Goal: Find specific page/section: Find specific page/section

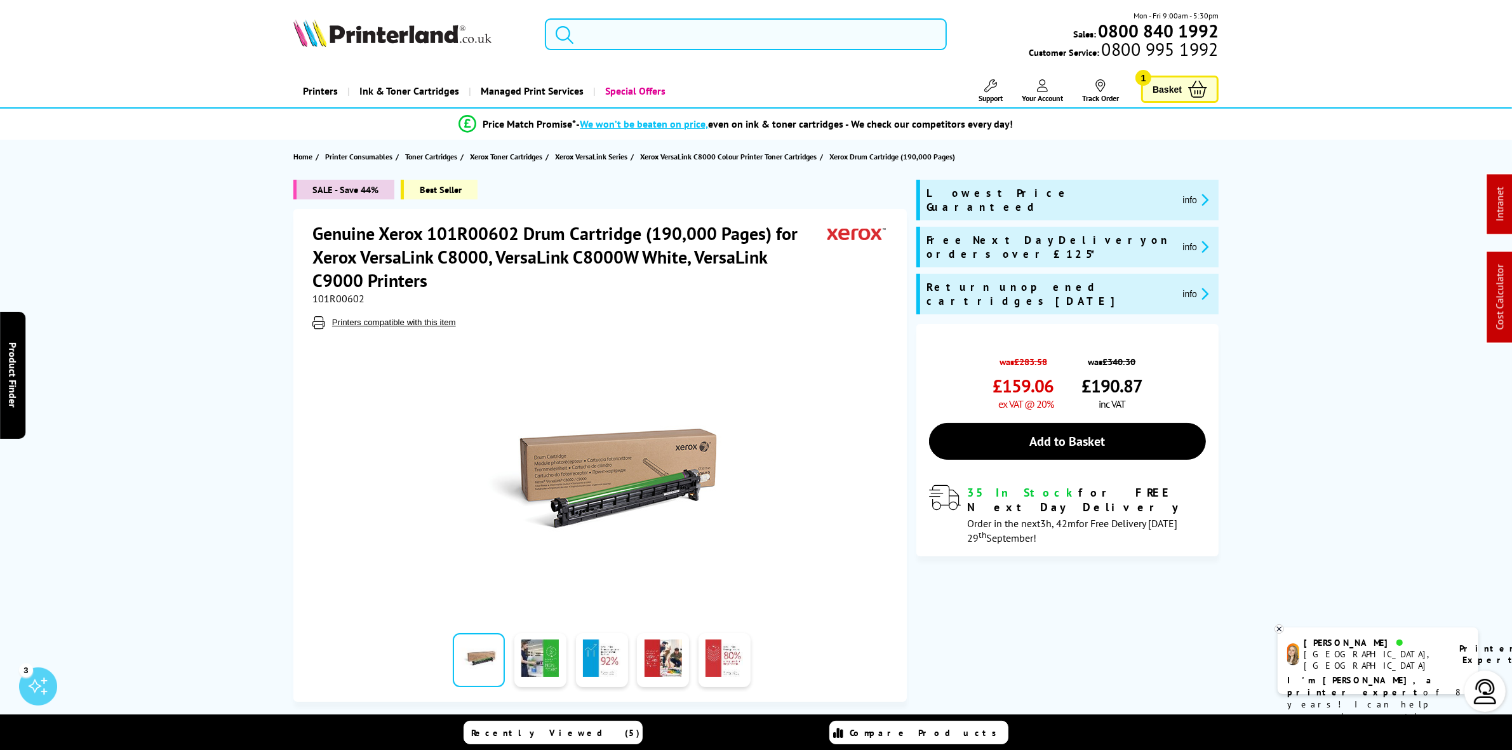
click at [675, 41] on input "search" at bounding box center [745, 34] width 401 height 32
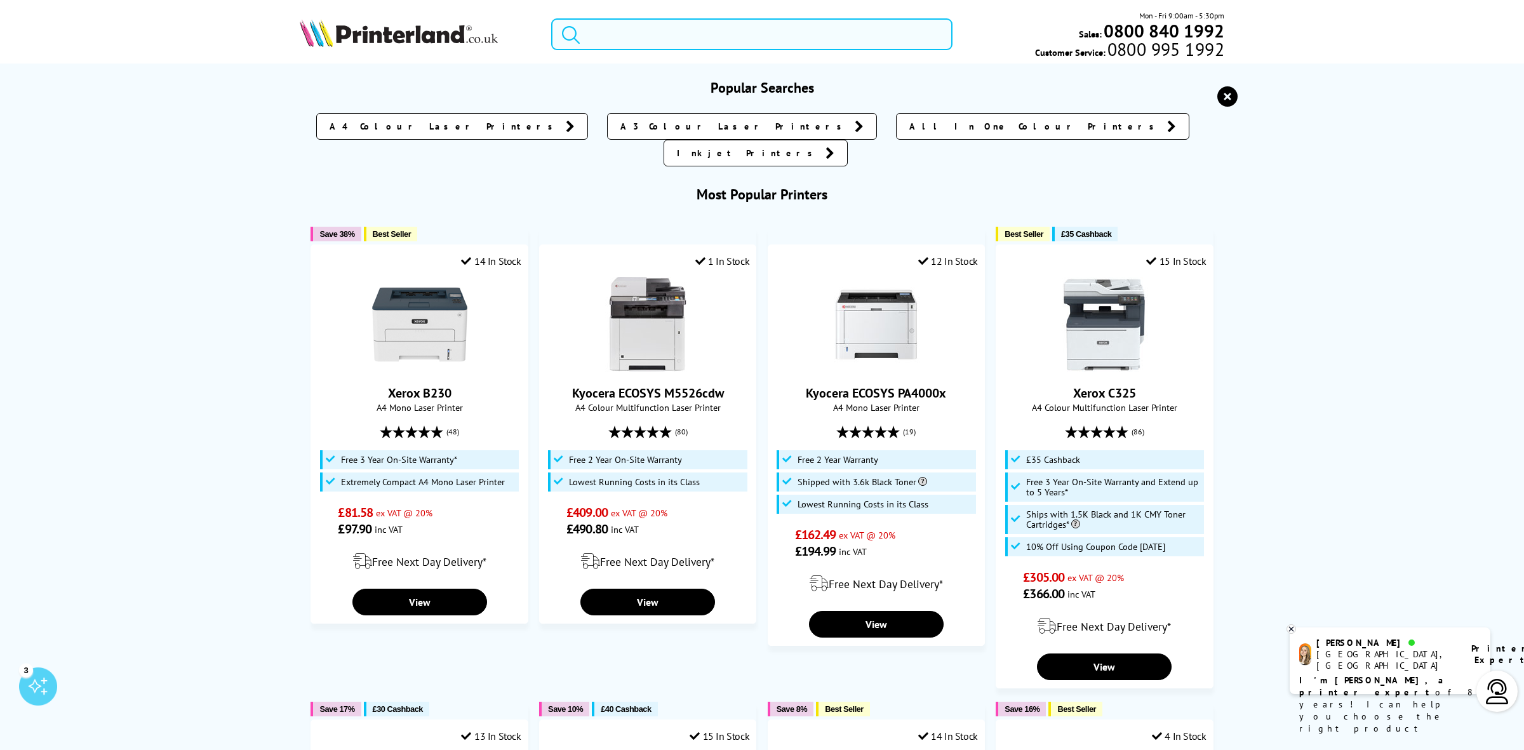
paste input "M880"
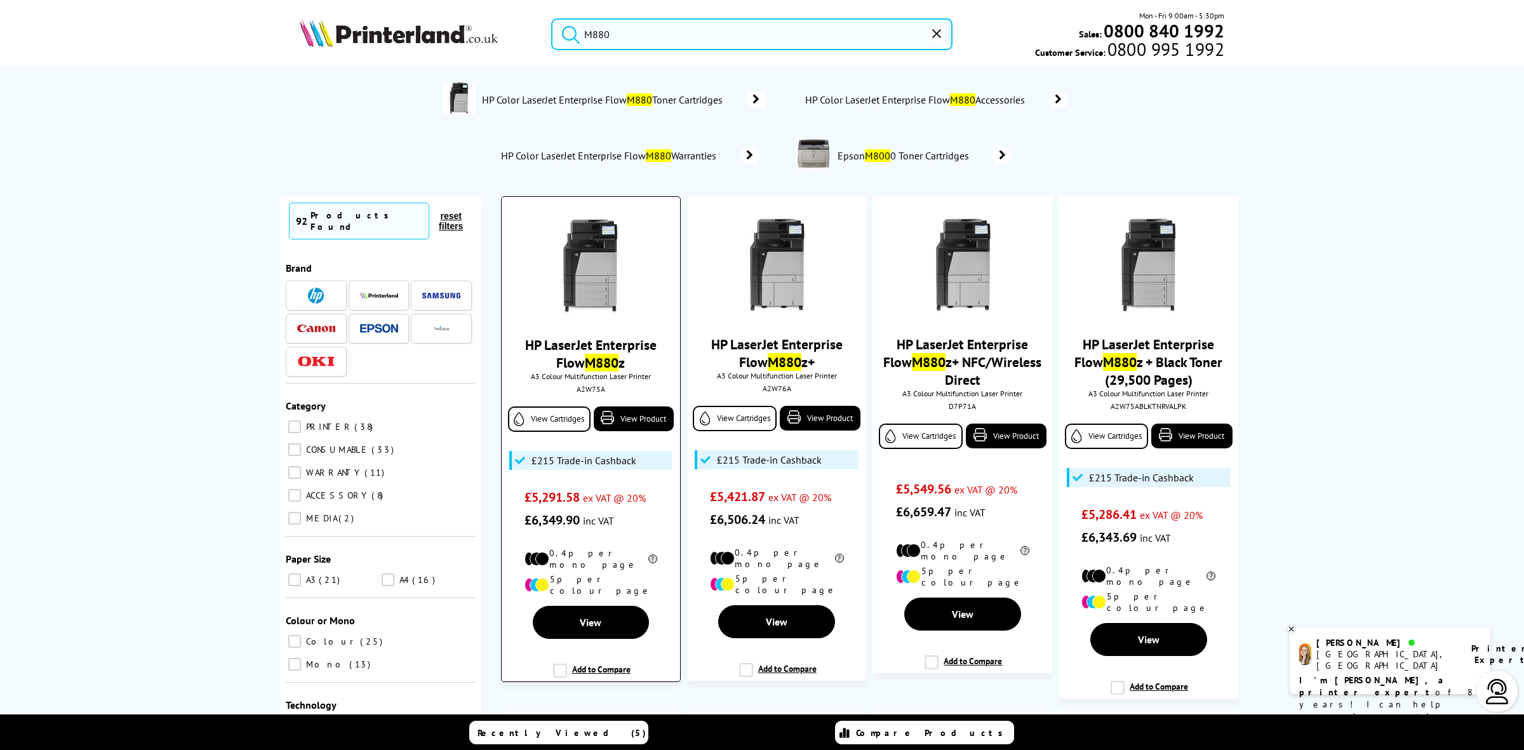
type input "M880"
click at [584, 243] on img at bounding box center [590, 266] width 95 height 95
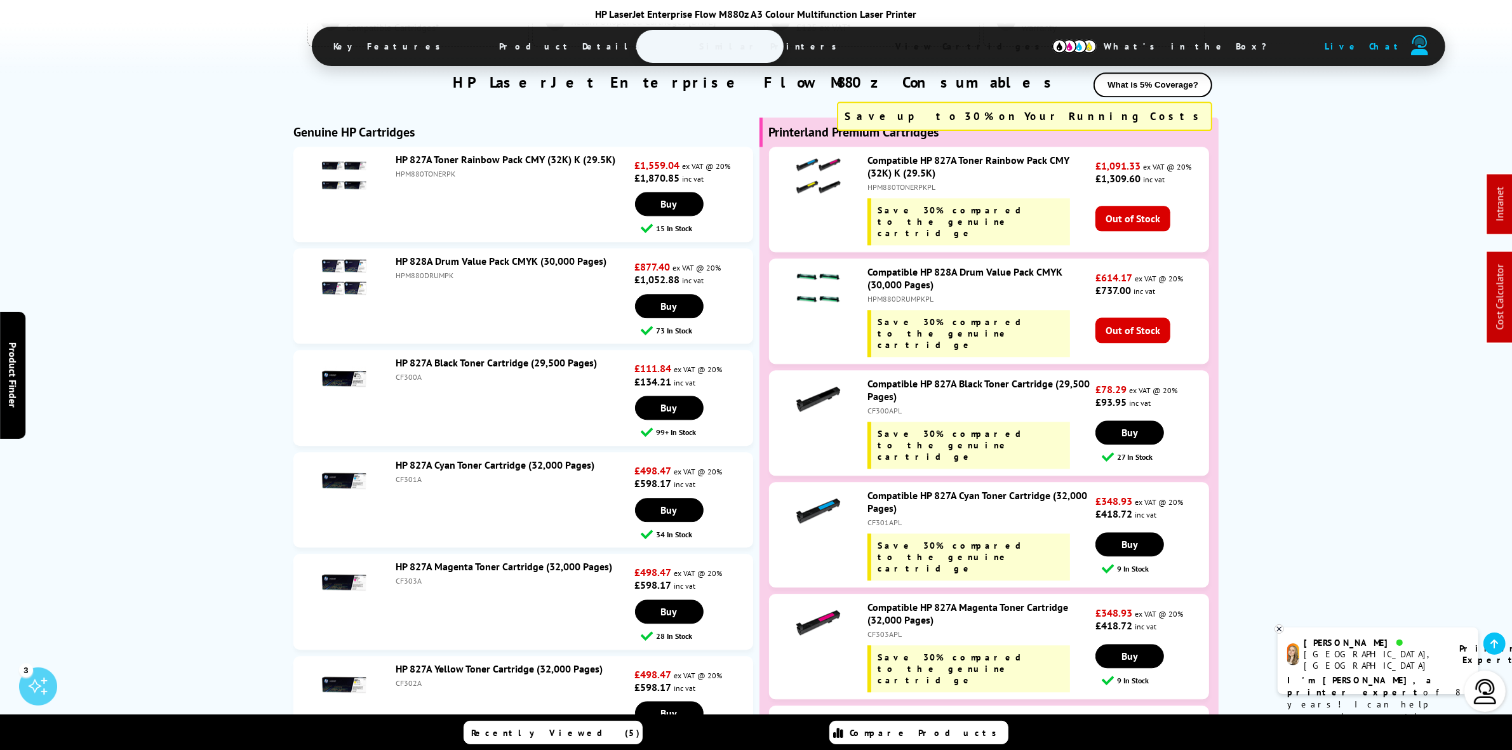
scroll to position [3807, 0]
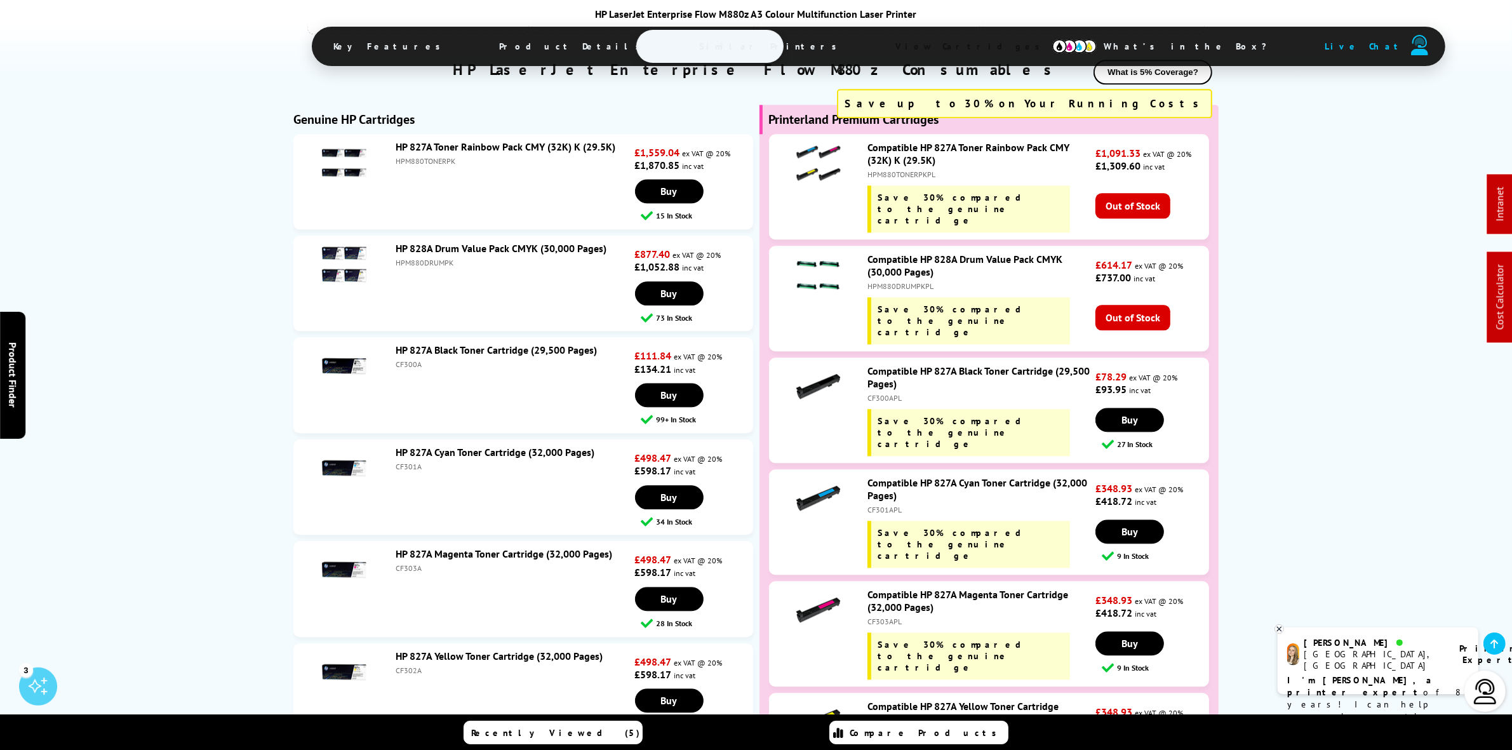
click at [880, 728] on div "CF302APL" at bounding box center [979, 733] width 225 height 10
copy div "CF302APL"
